Goal: Task Accomplishment & Management: Manage account settings

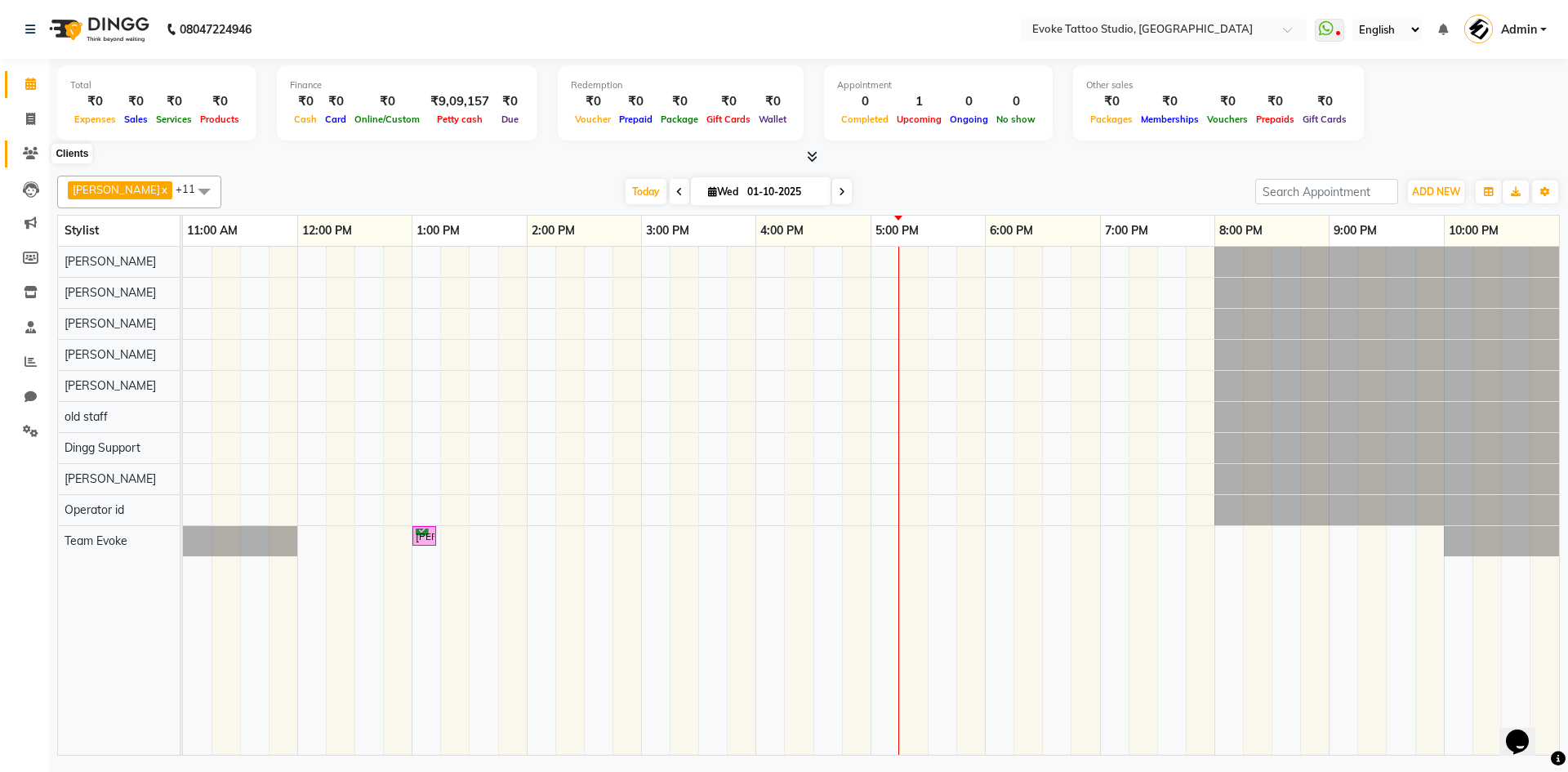
click at [32, 159] on icon at bounding box center [31, 153] width 15 height 13
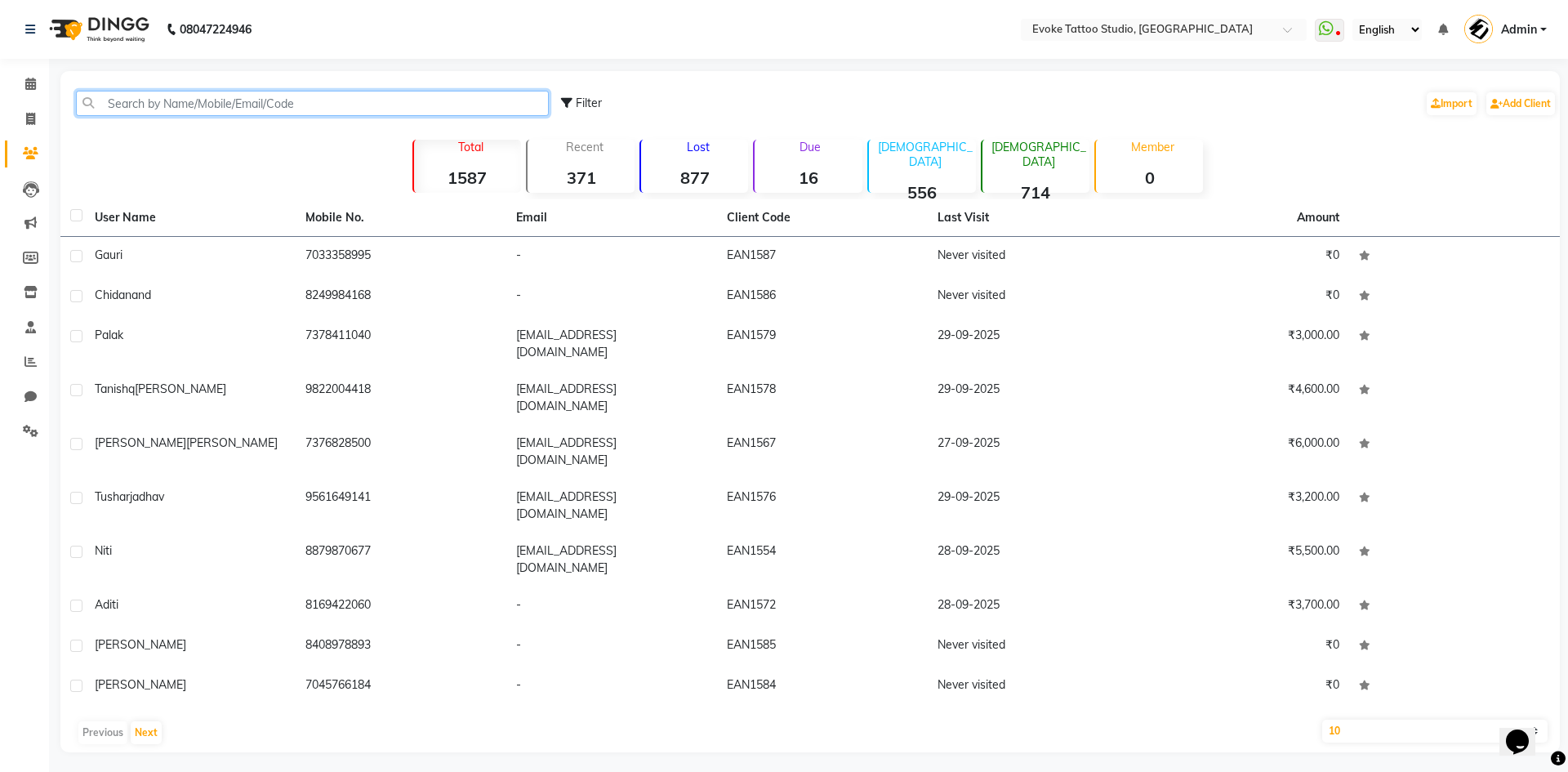
click at [197, 106] on input "text" at bounding box center [312, 104] width 473 height 25
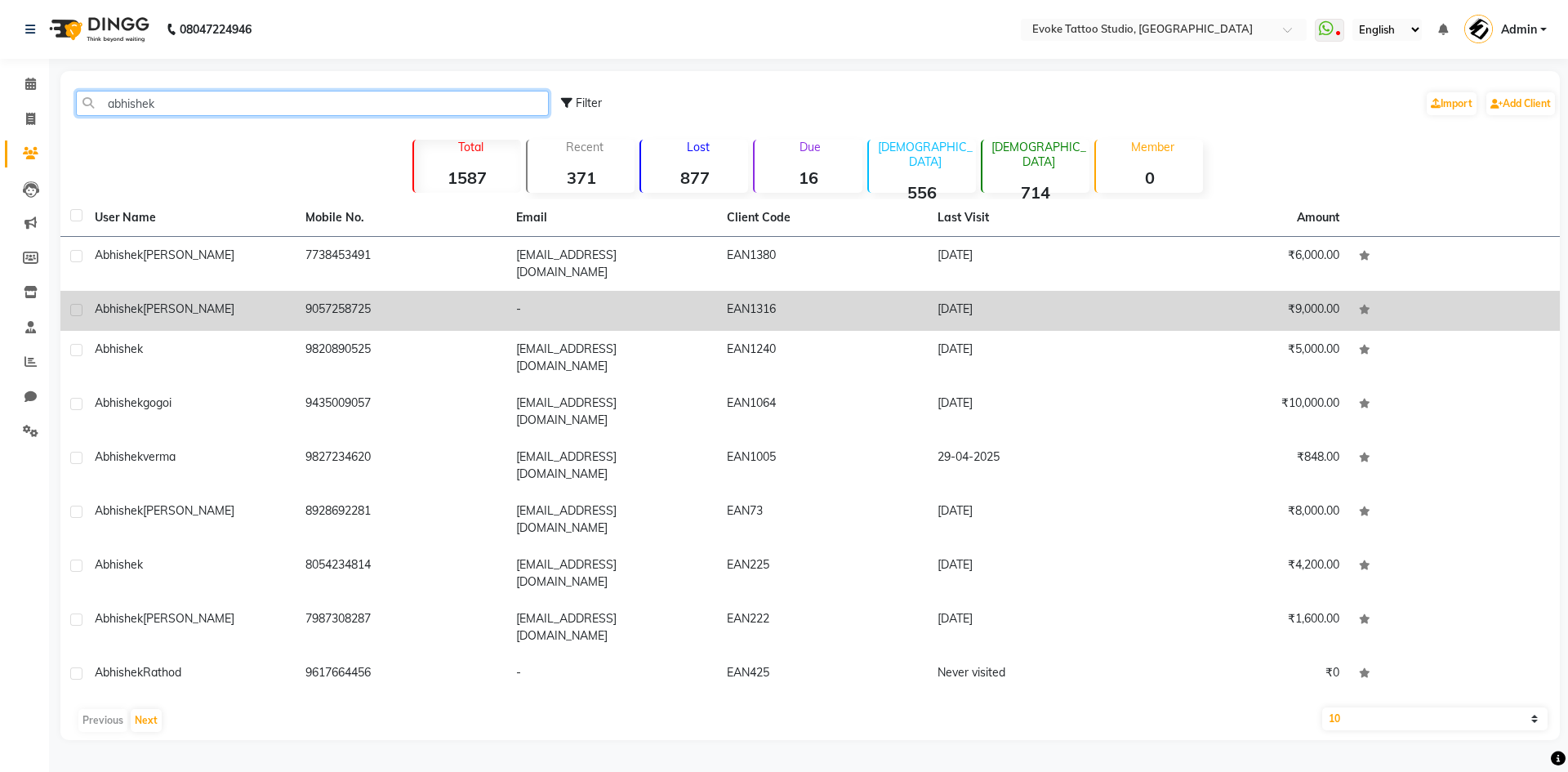
type input "abhishek"
click at [299, 292] on td "9057258725" at bounding box center [401, 310] width 211 height 40
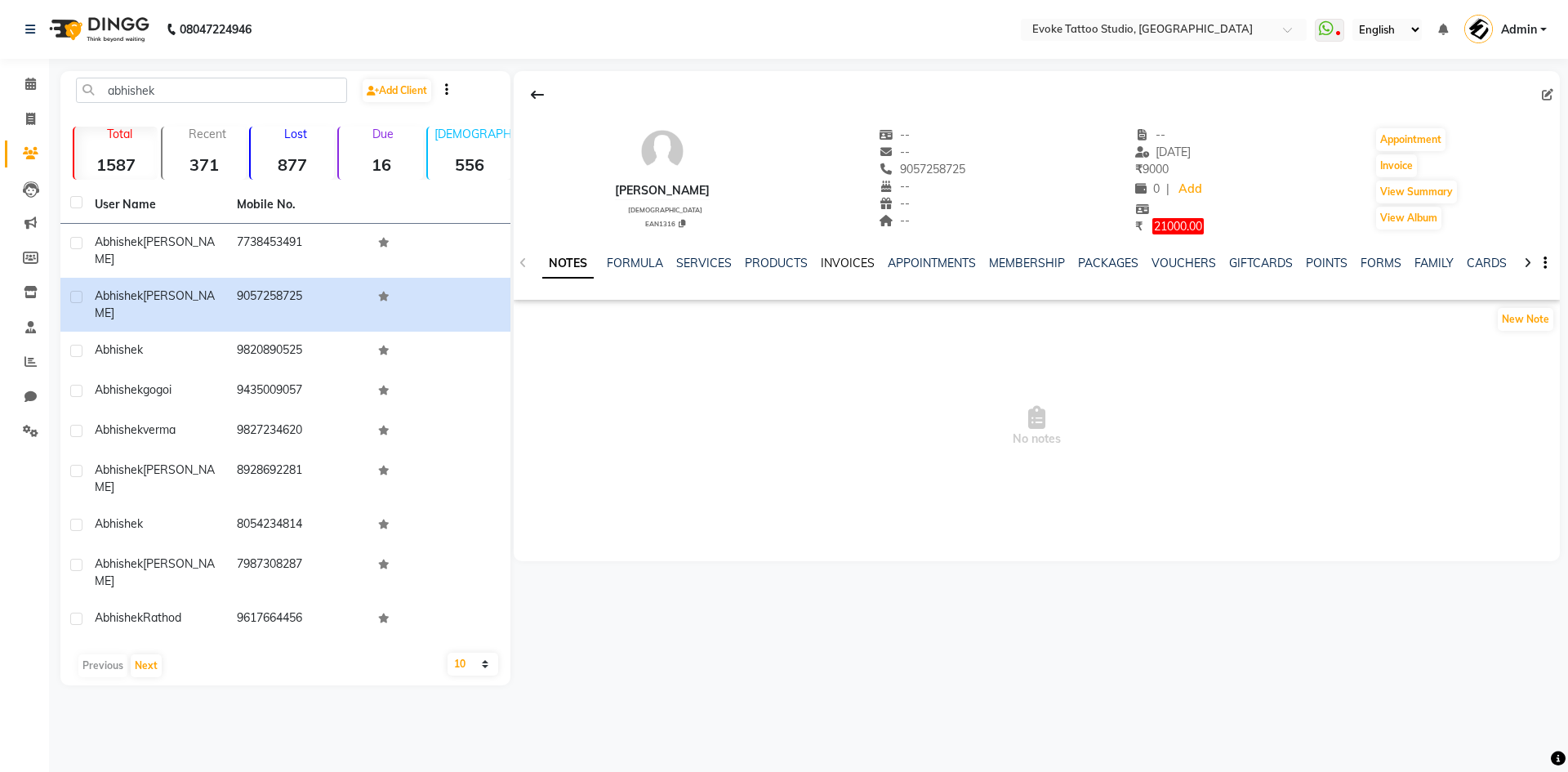
click at [840, 267] on link "INVOICES" at bounding box center [847, 262] width 54 height 15
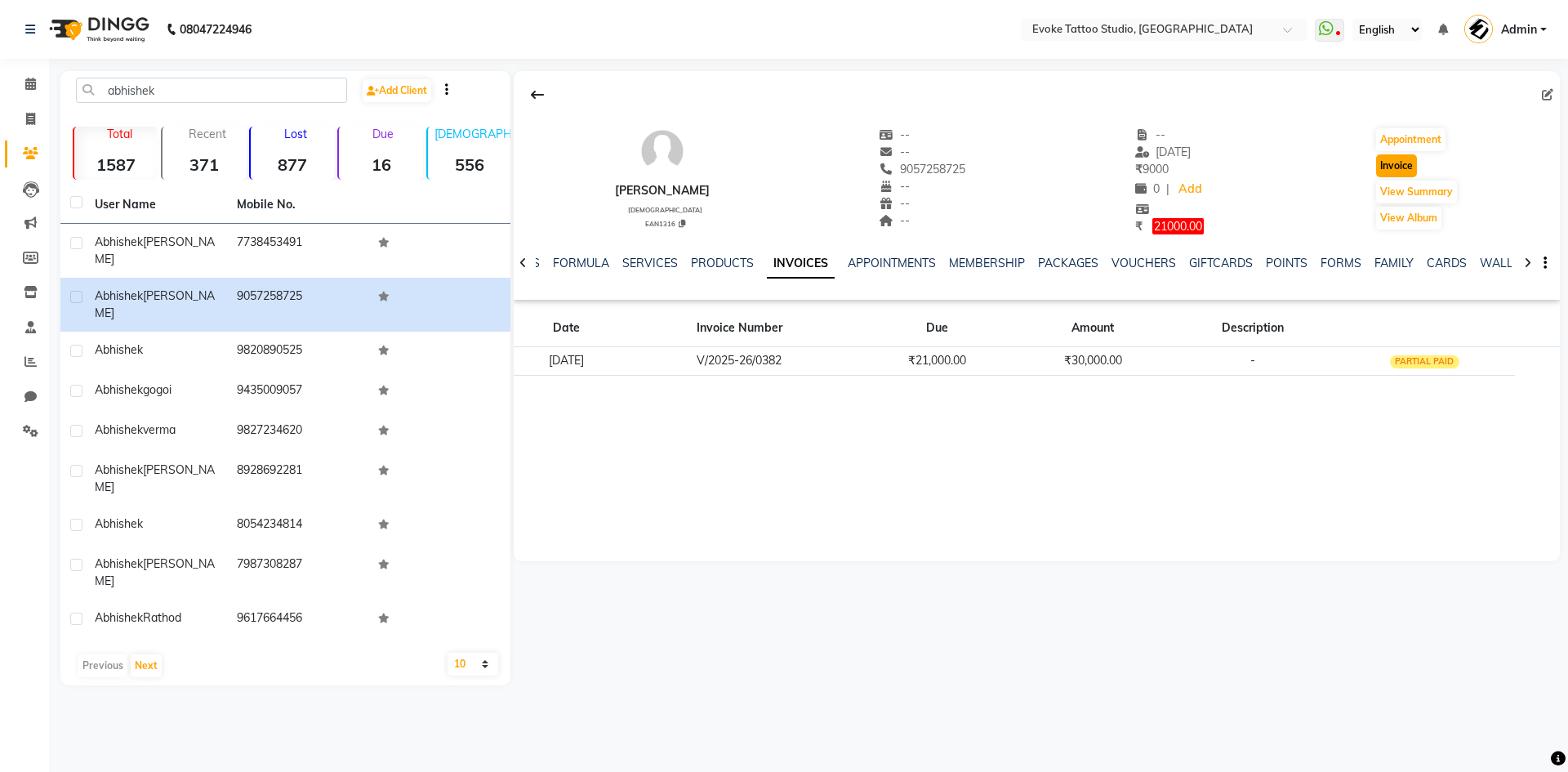
click at [1403, 167] on button "Invoice" at bounding box center [1397, 166] width 41 height 23
select select "7461"
select select "service"
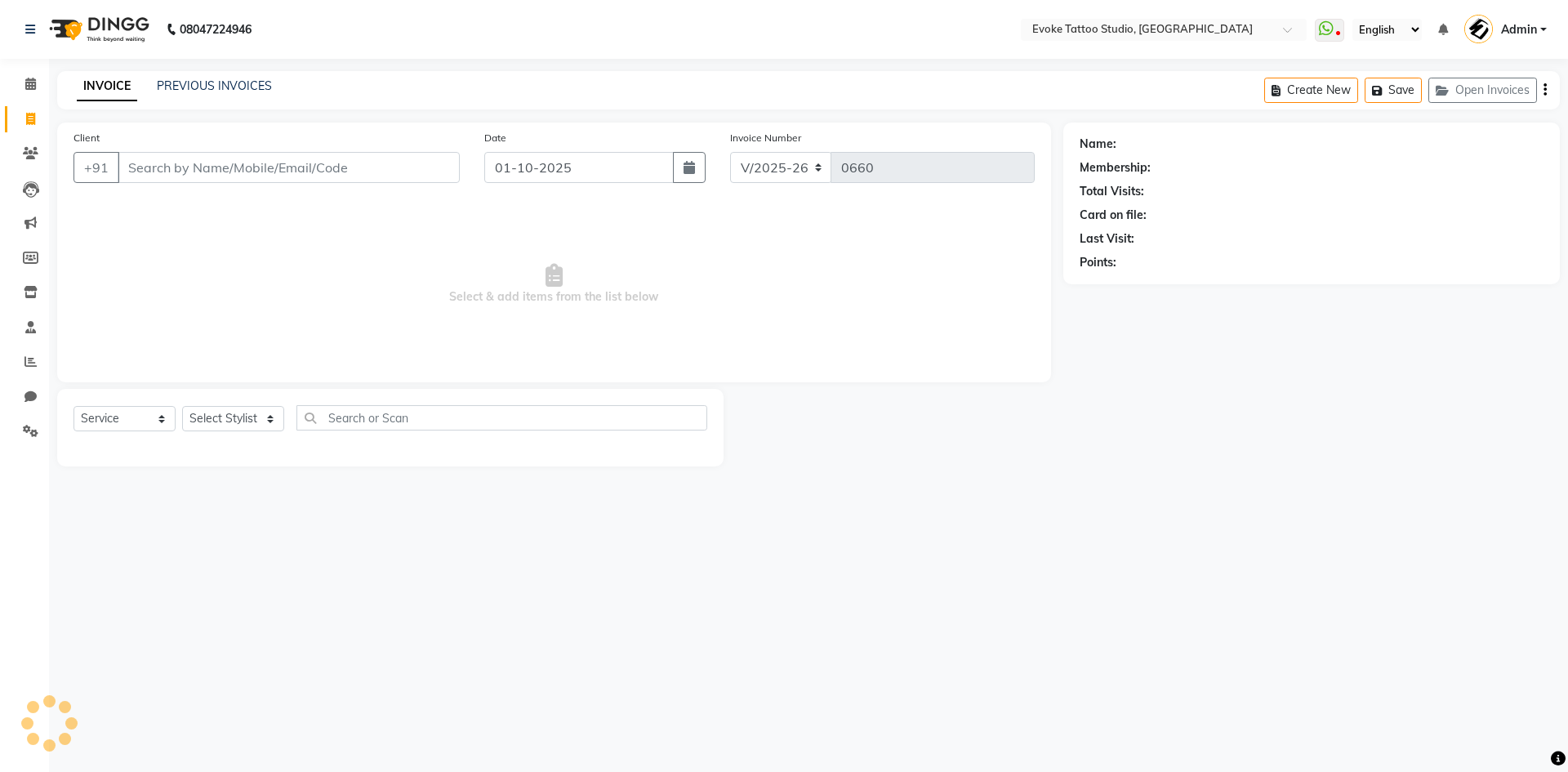
type input "9057258725"
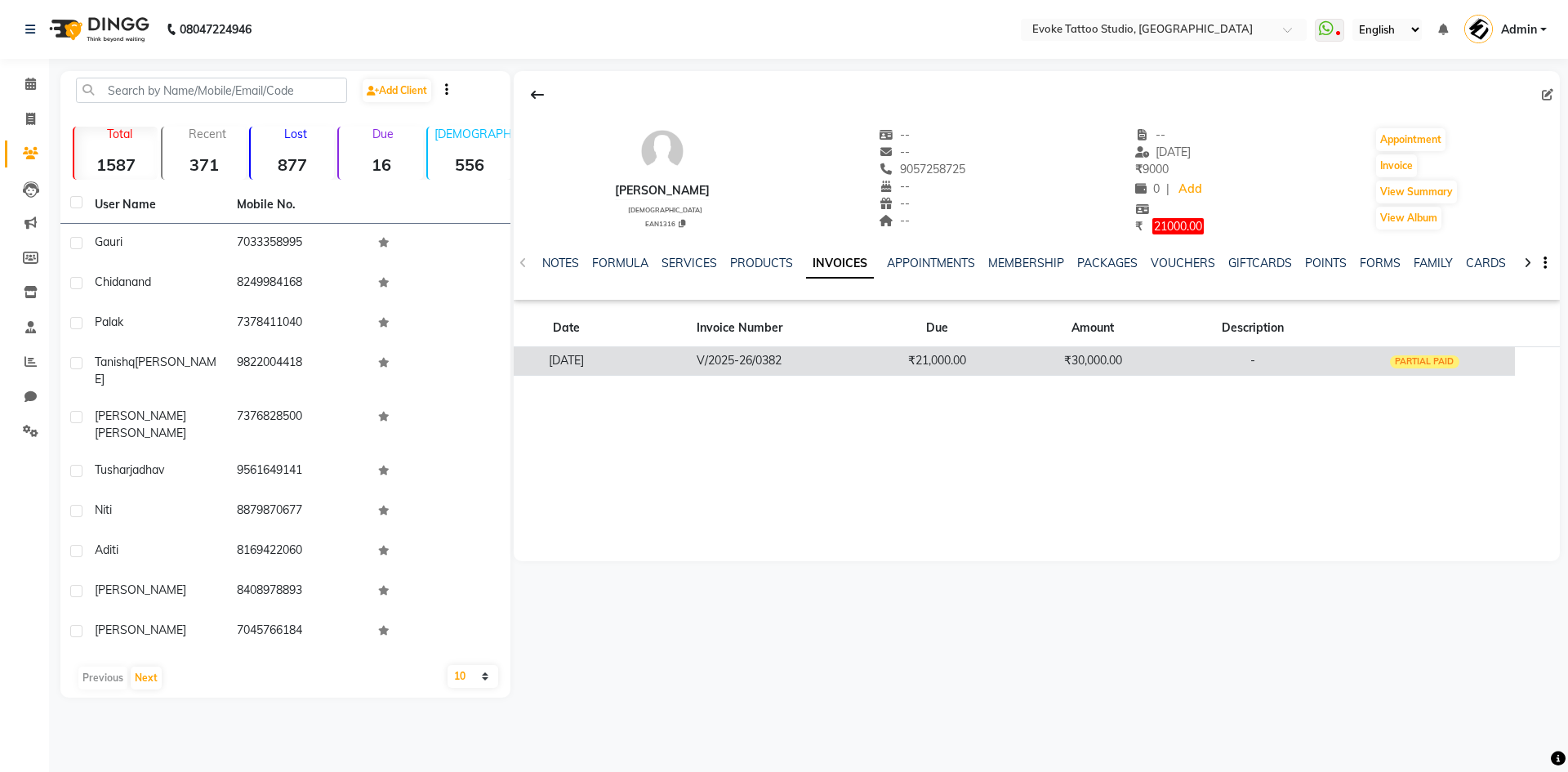
click at [827, 357] on td "V/2025-26/0382" at bounding box center [740, 360] width 240 height 29
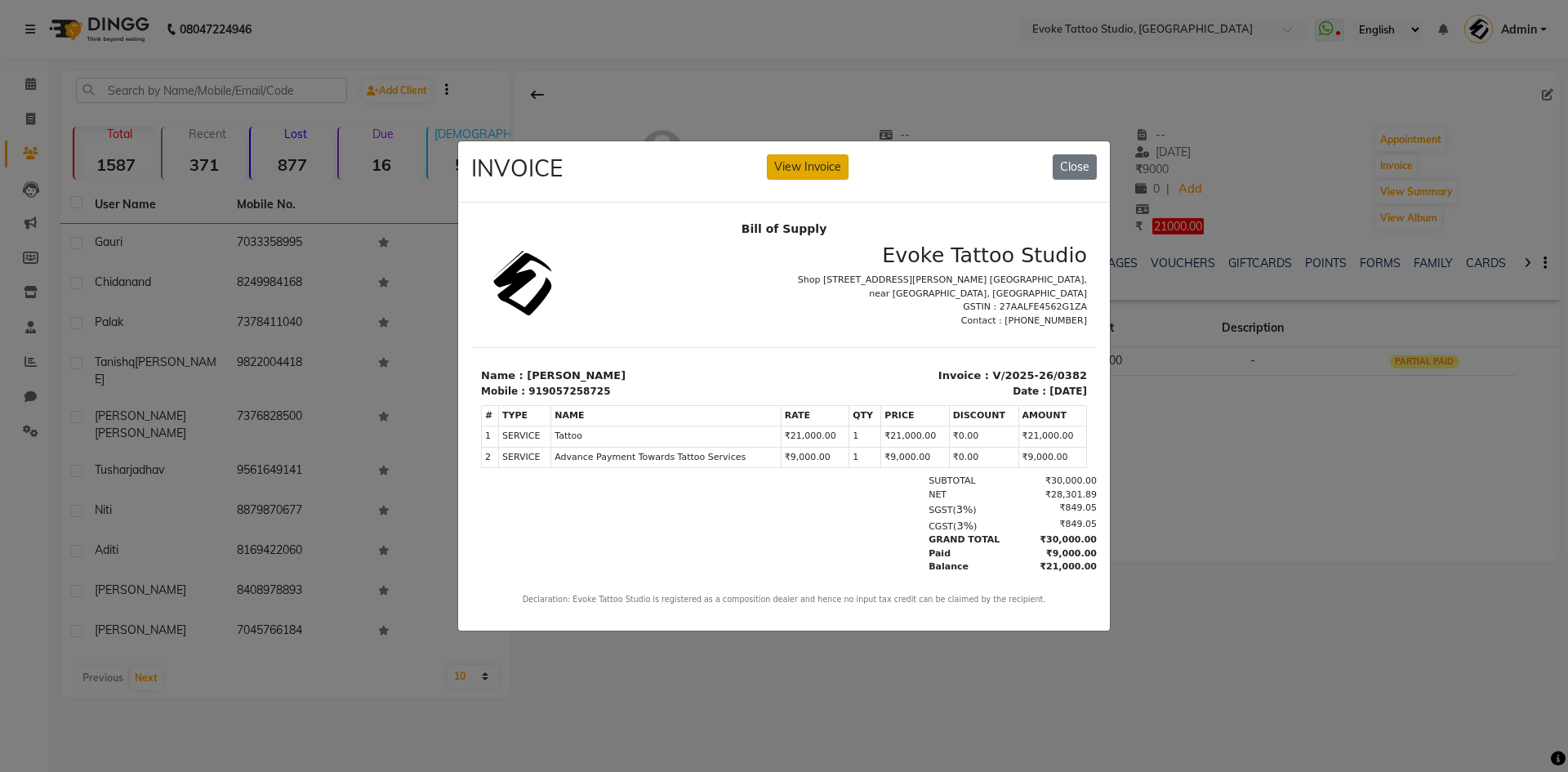
click at [800, 171] on button "View Invoice" at bounding box center [808, 167] width 81 height 25
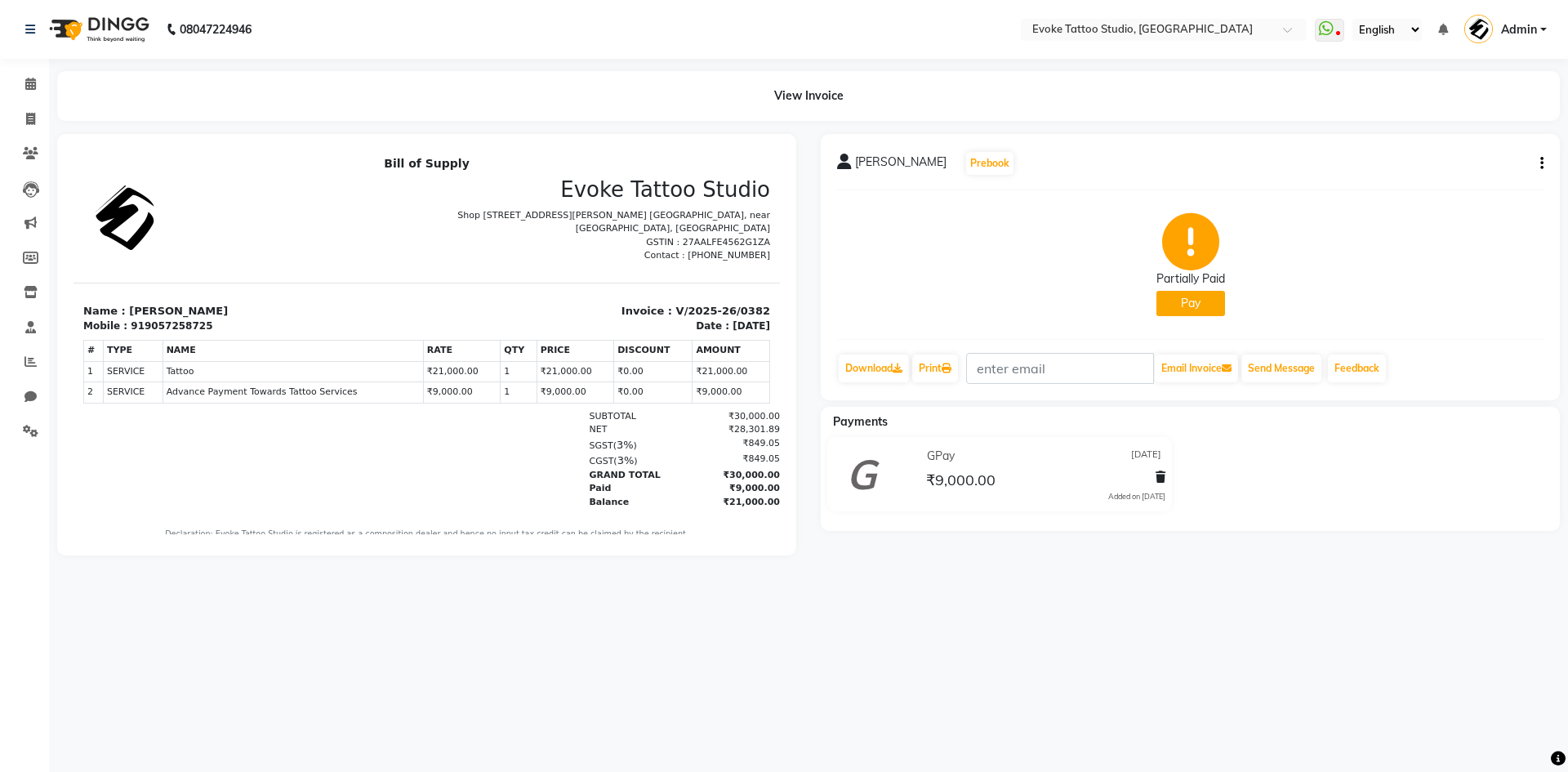
click at [1540, 164] on icon "button" at bounding box center [1541, 164] width 3 height 1
click at [1428, 186] on div "Edit Invoice" at bounding box center [1460, 184] width 111 height 20
select select "service"
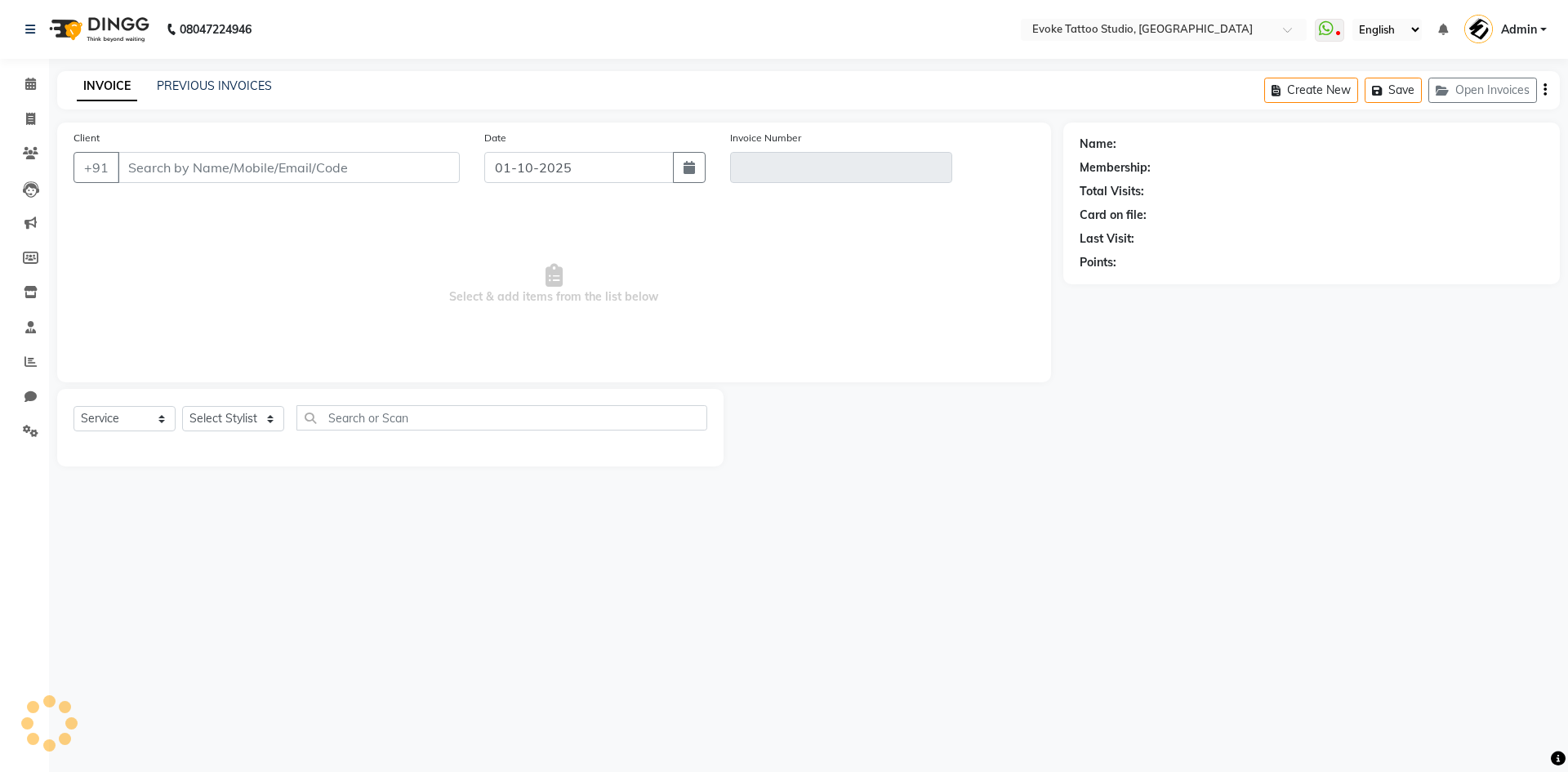
type input "9057258725"
type input "V/2025-26/0382"
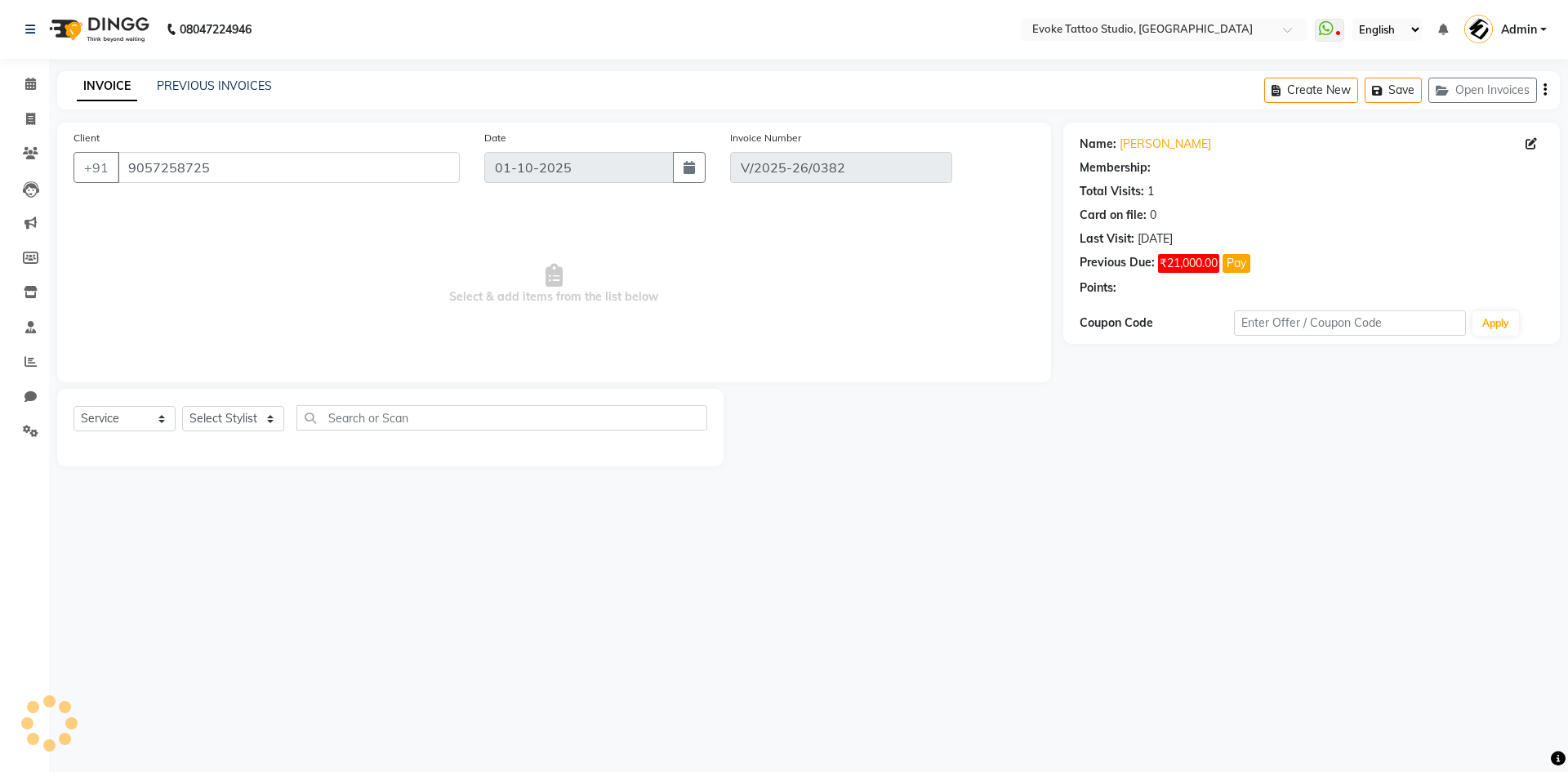
type input "23-07-2025"
select select "select"
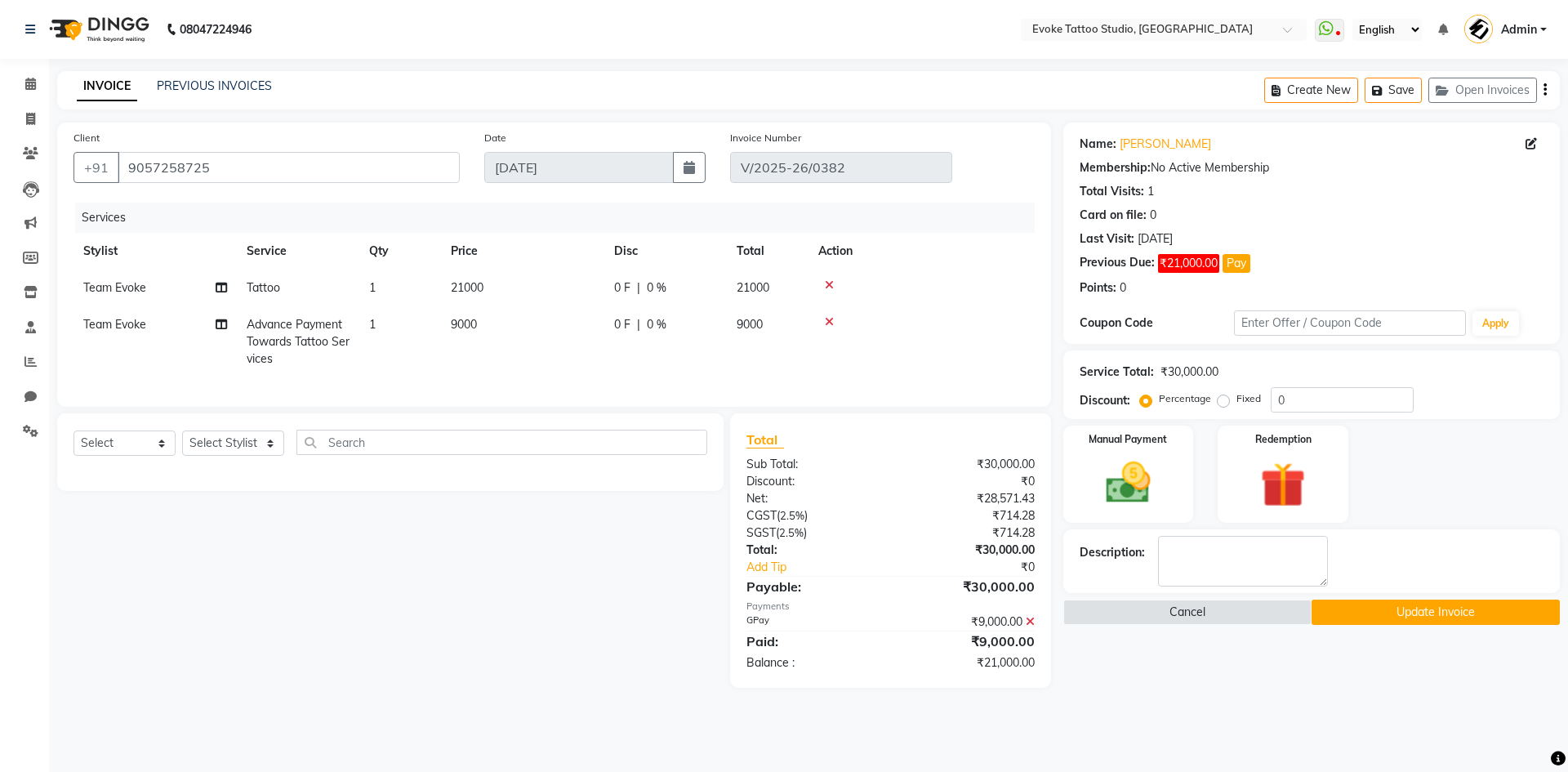
click at [497, 288] on td "21000" at bounding box center [522, 288] width 164 height 37
select select "68898"
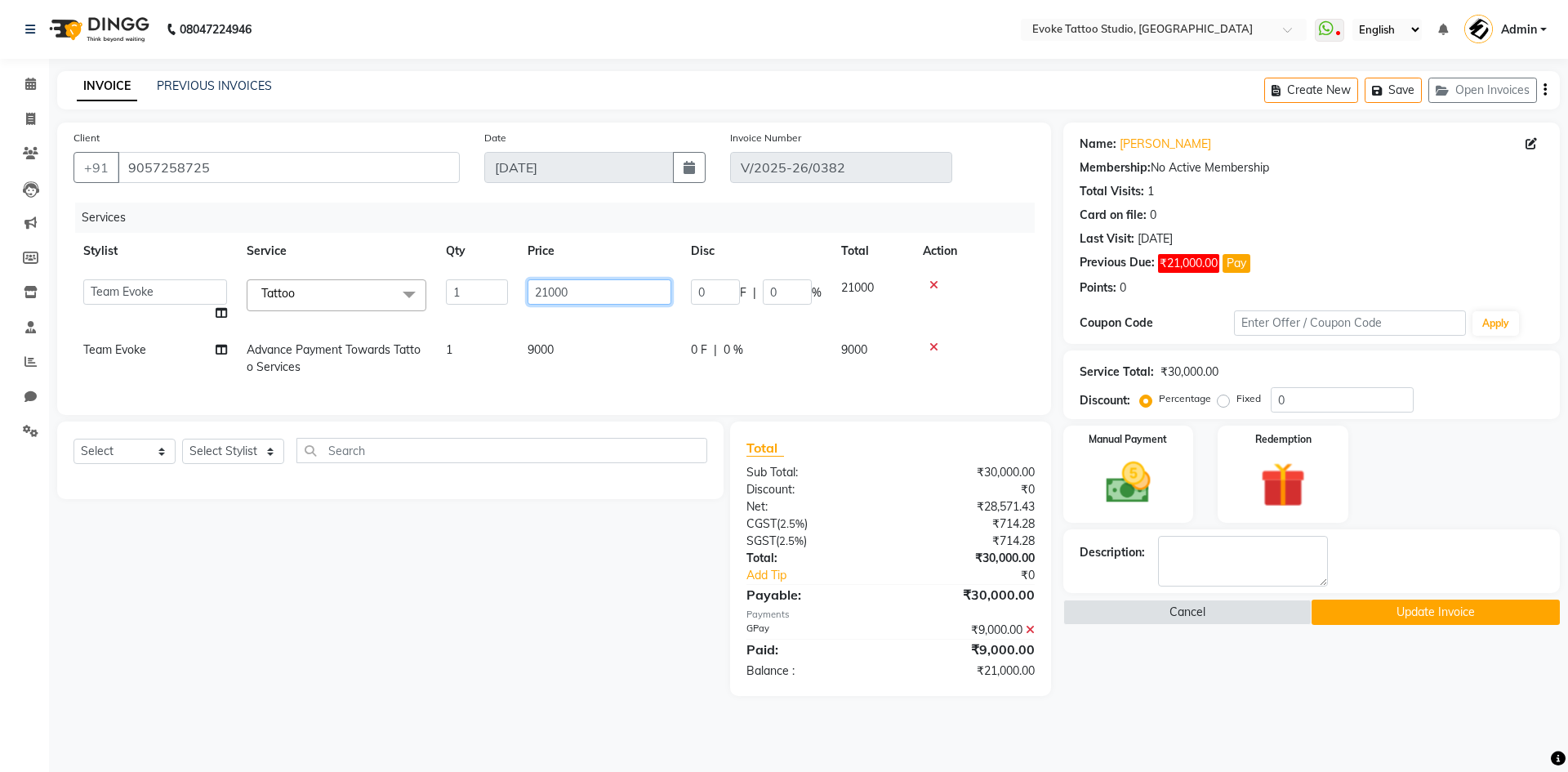
click at [576, 295] on input "21000" at bounding box center [600, 292] width 143 height 25
type input "2"
type input "33000"
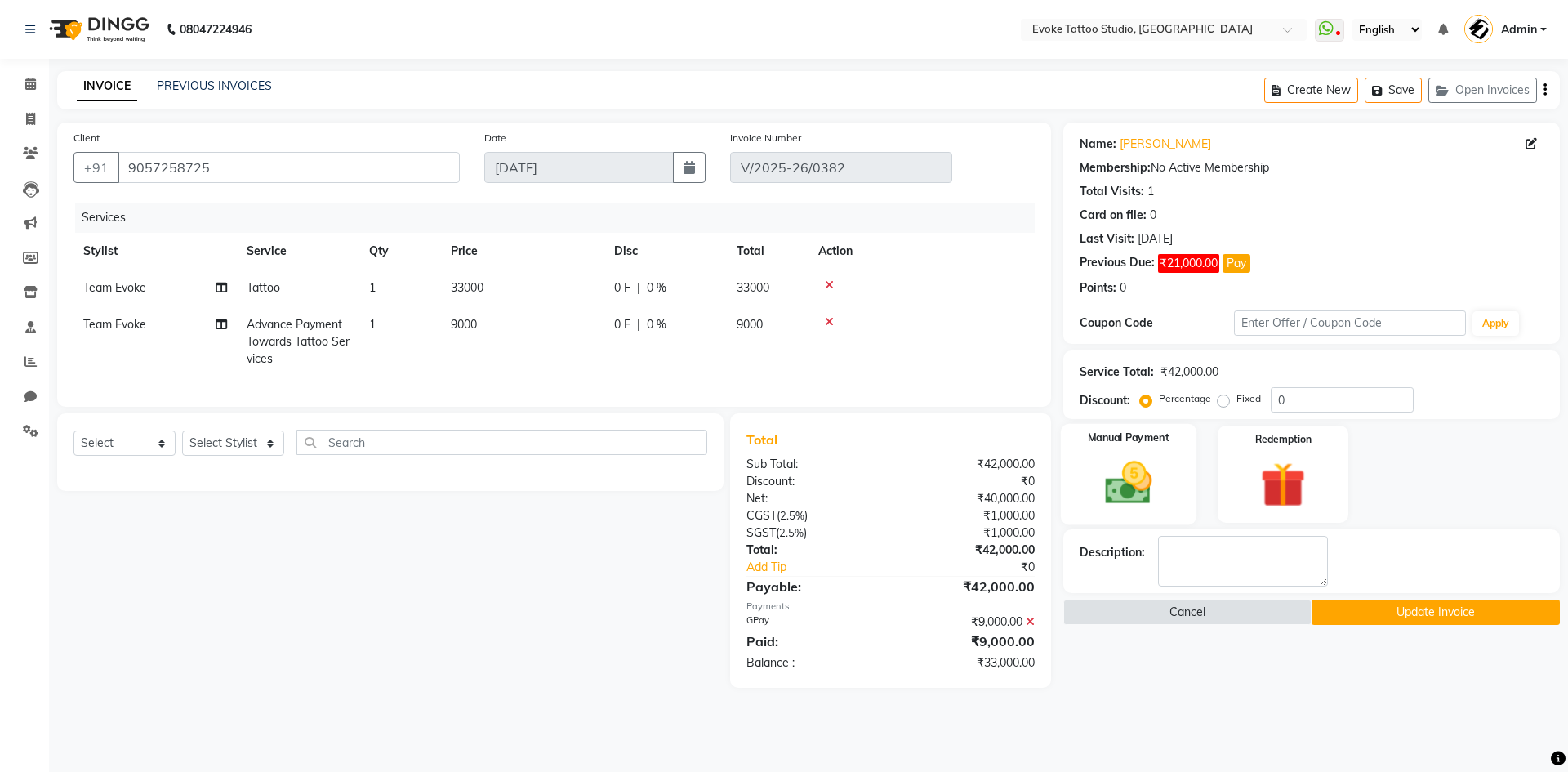
click at [1130, 491] on img at bounding box center [1127, 482] width 76 height 54
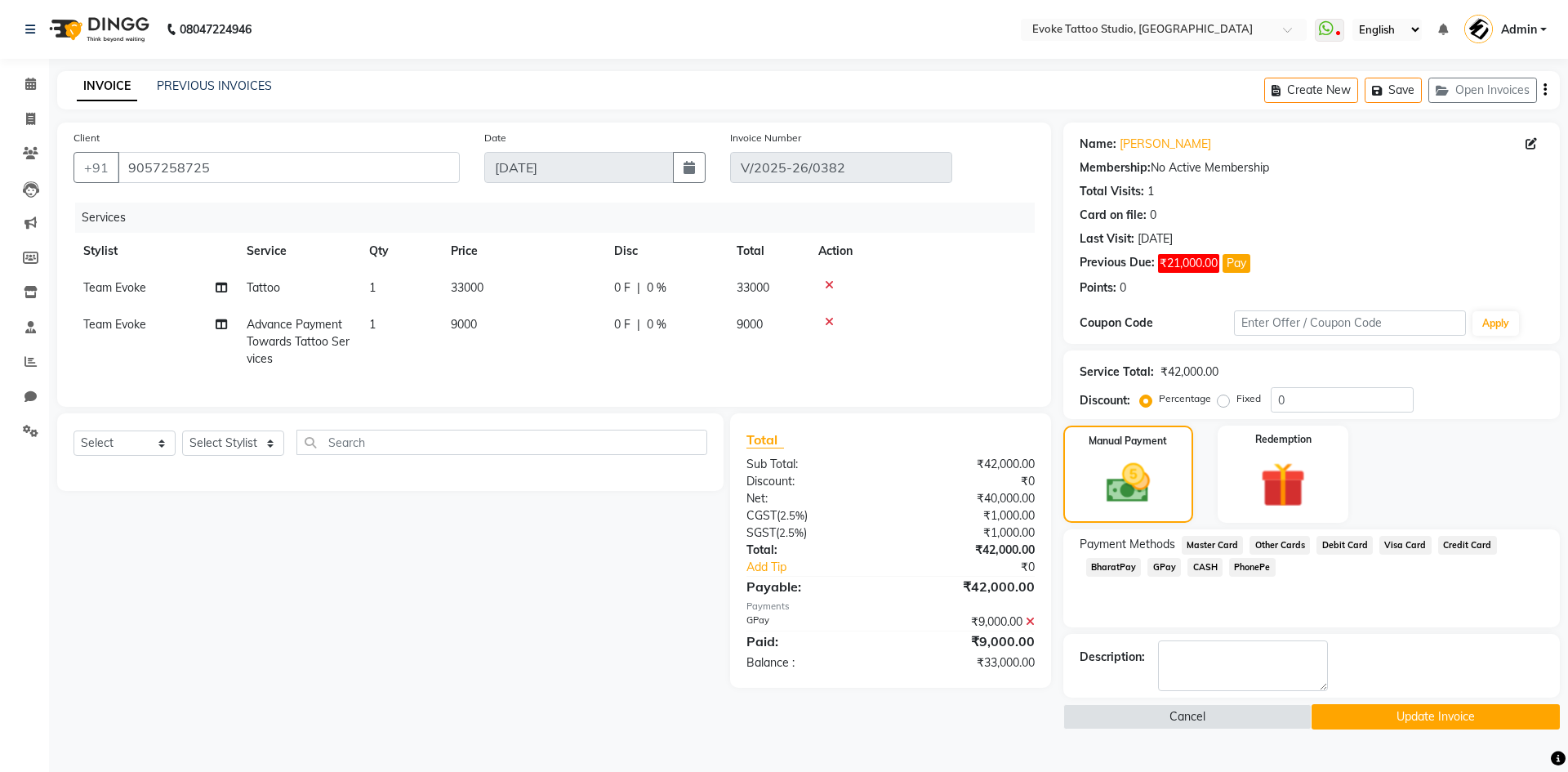
click at [1162, 569] on span "GPay" at bounding box center [1163, 567] width 34 height 18
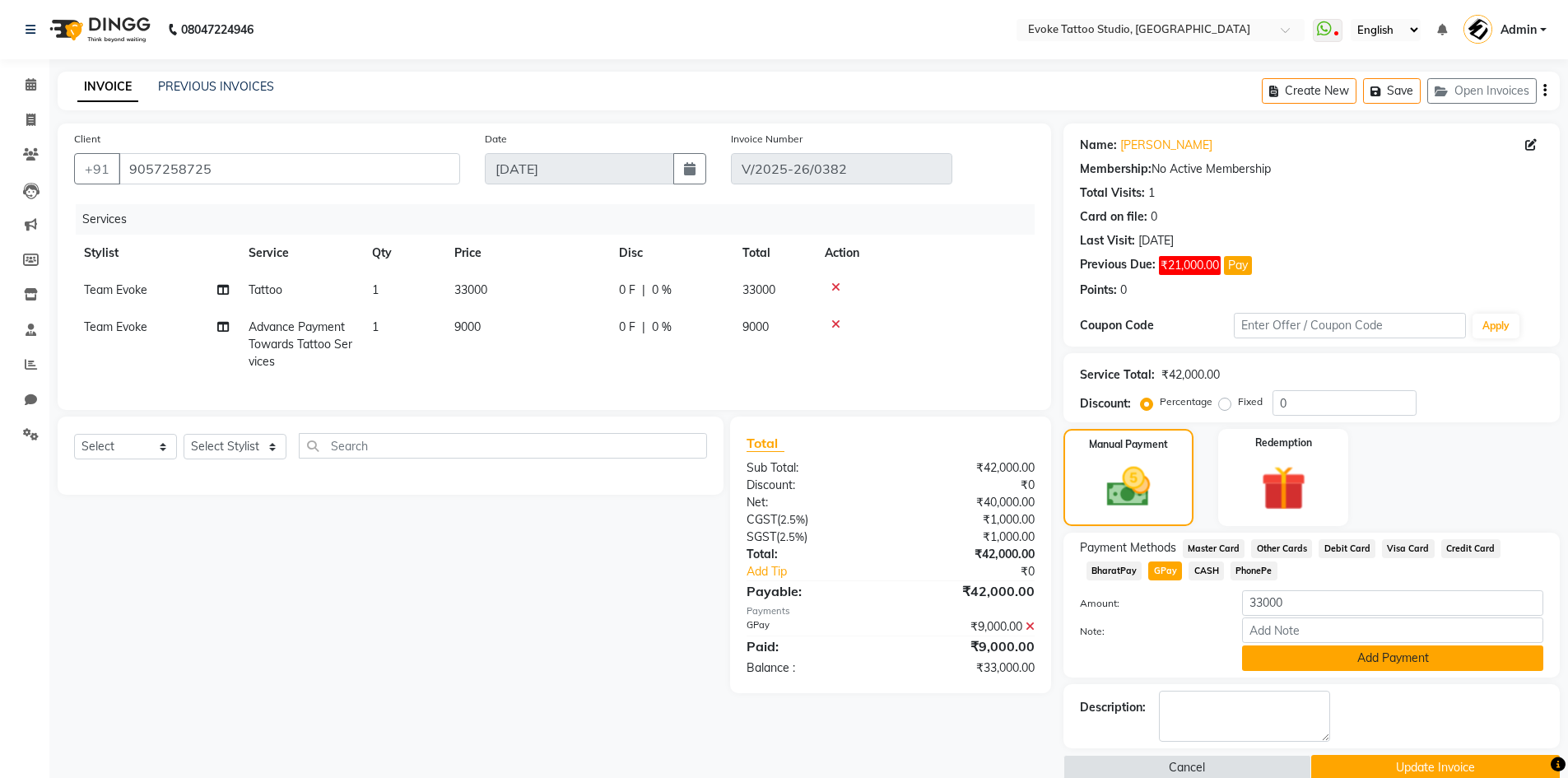
click at [1343, 658] on button "Add Payment" at bounding box center [1392, 658] width 302 height 25
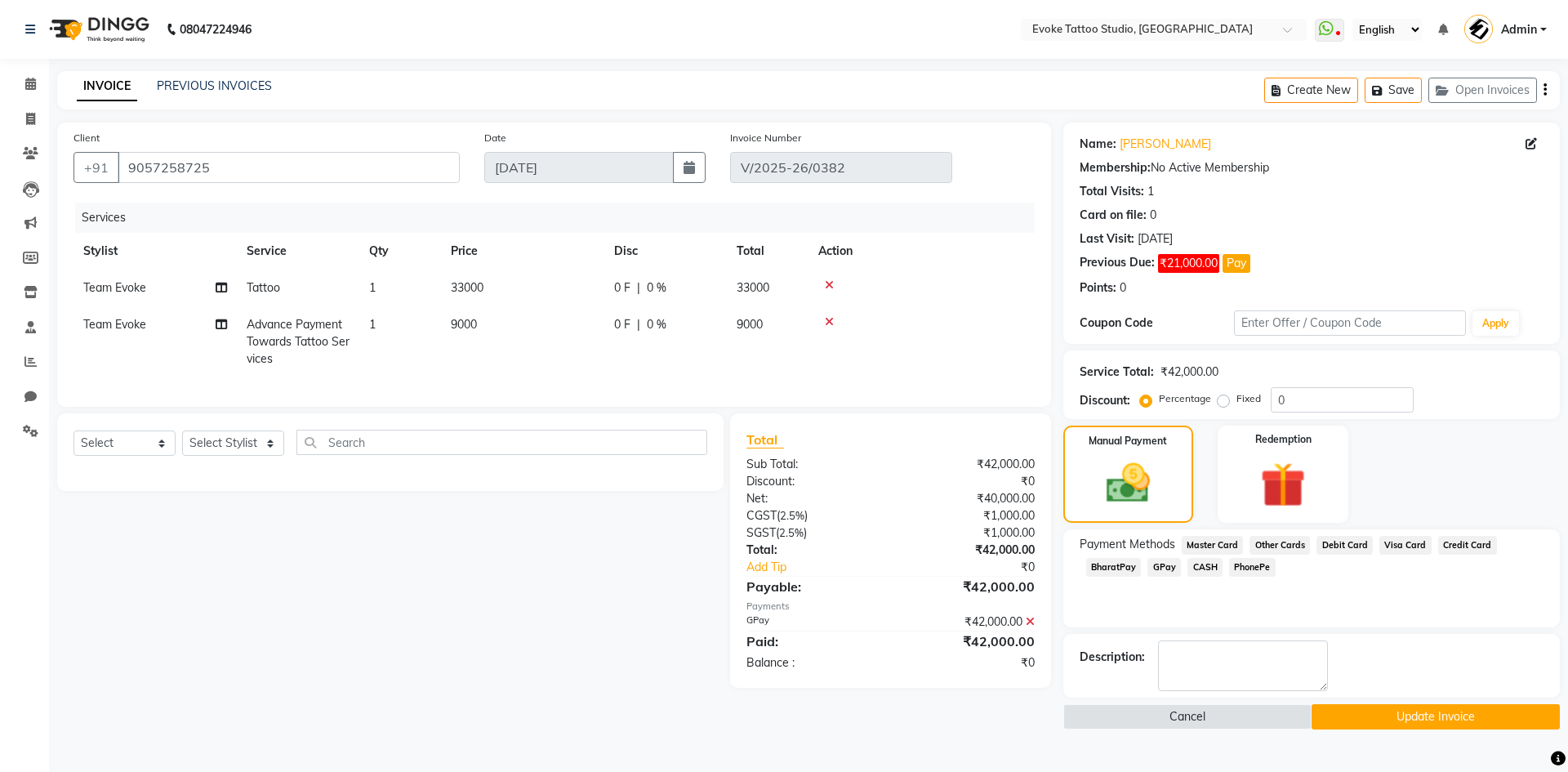
click at [1381, 712] on button "Update Invoice" at bounding box center [1435, 717] width 248 height 25
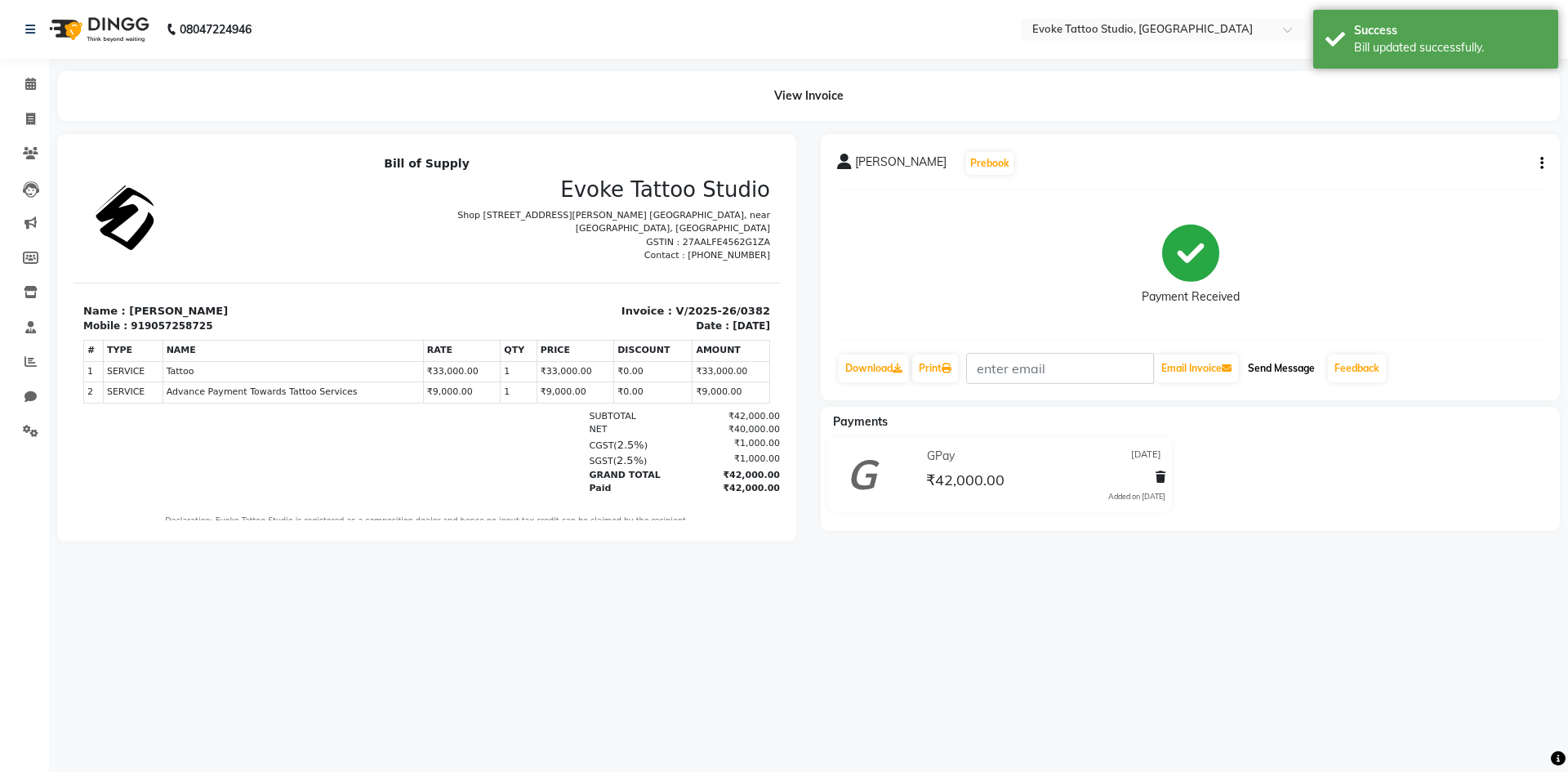
click at [1290, 369] on button "Send Message" at bounding box center [1280, 368] width 80 height 28
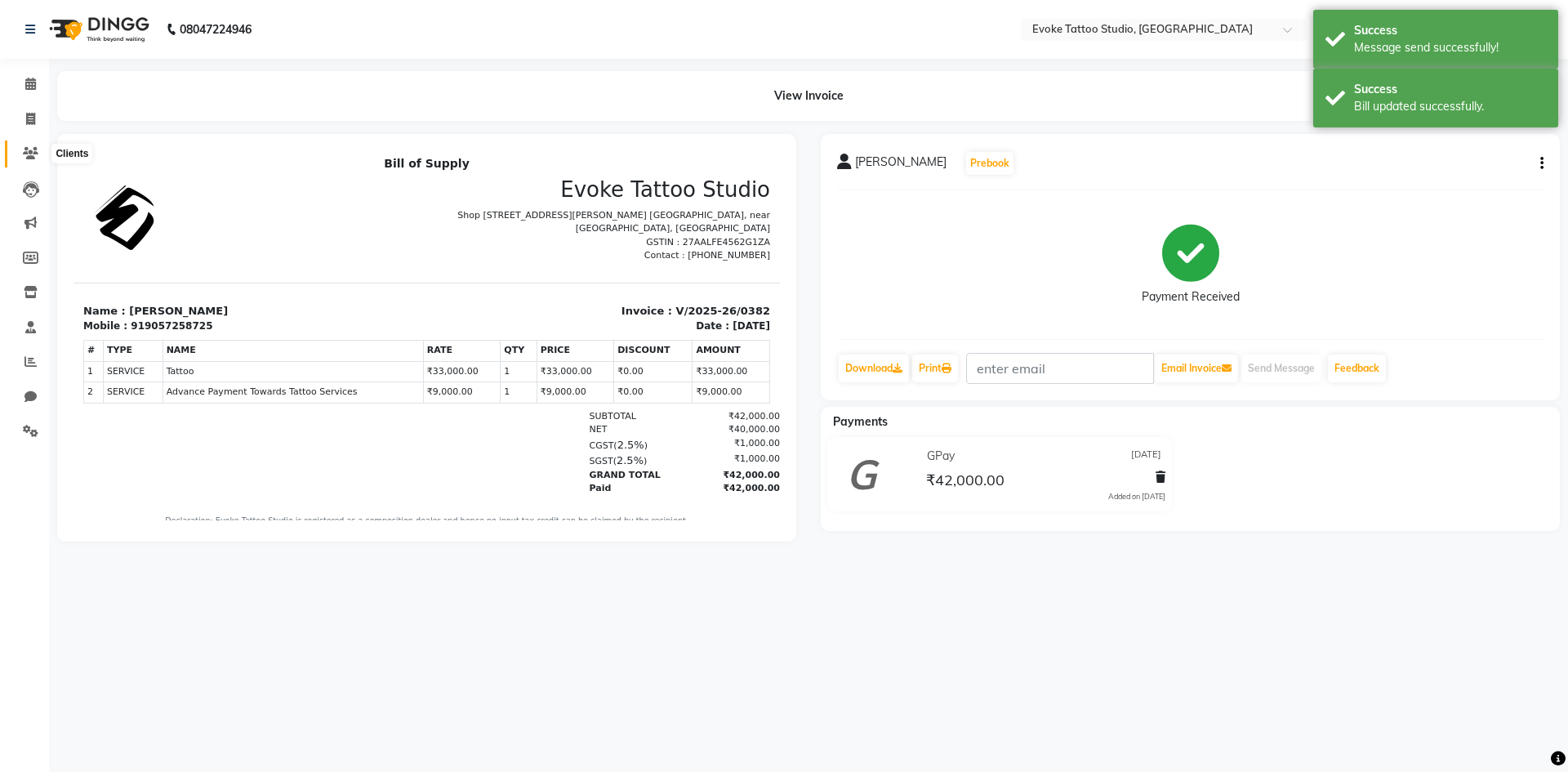
click at [36, 151] on icon at bounding box center [31, 153] width 15 height 13
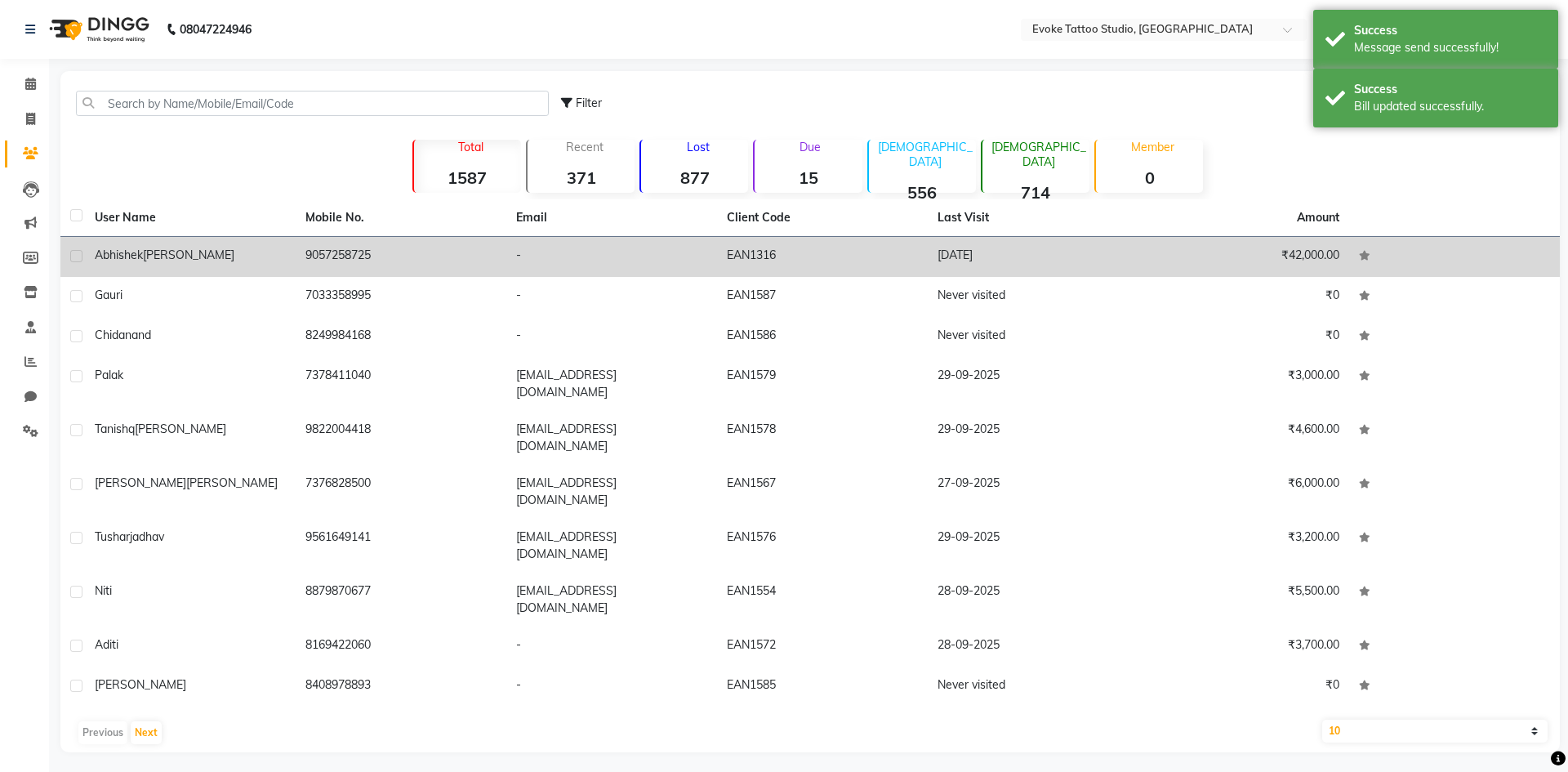
click at [309, 254] on td "9057258725" at bounding box center [401, 256] width 211 height 40
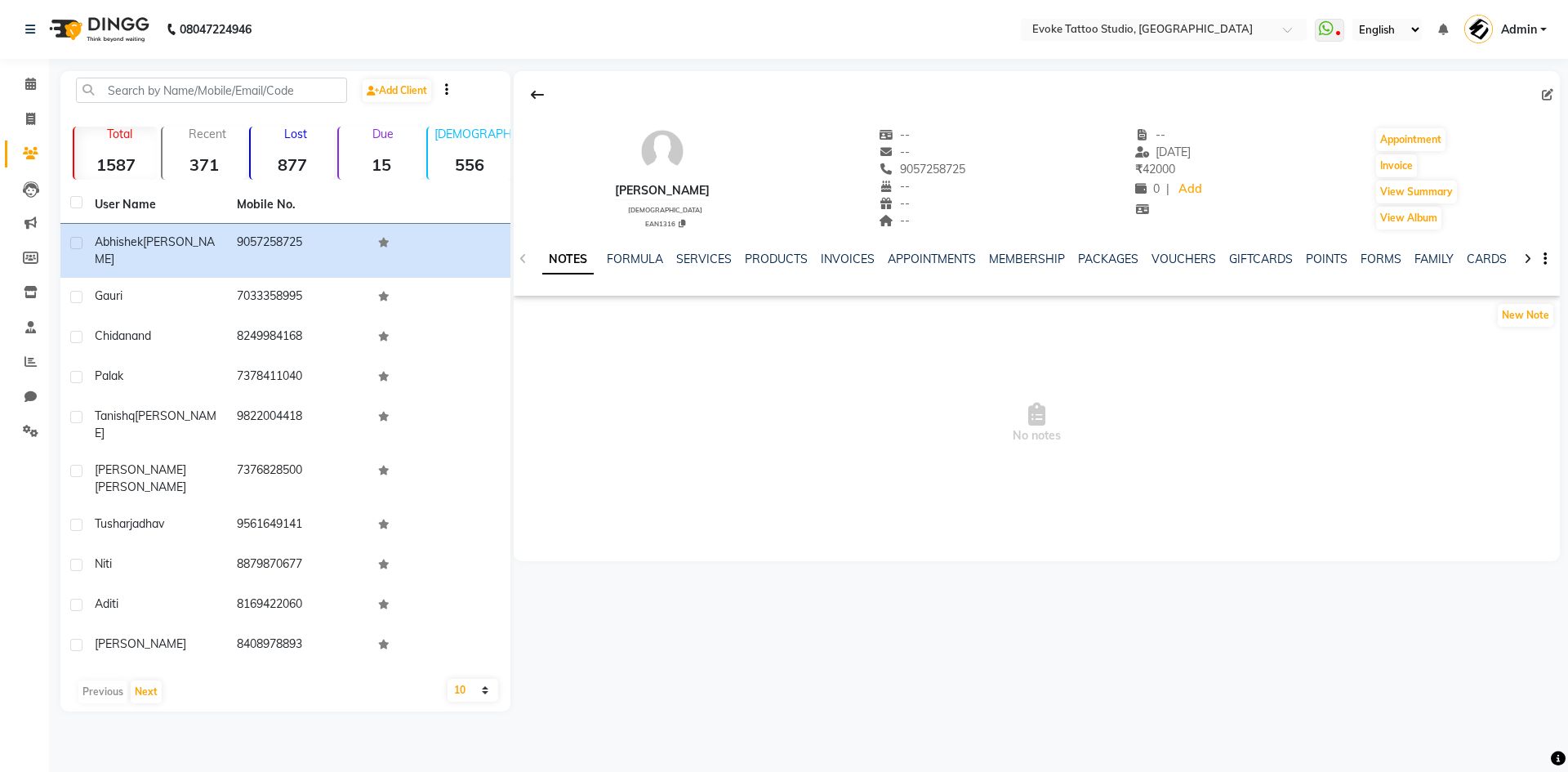
click at [1026, 346] on span "No notes" at bounding box center [1036, 422] width 1046 height 164
